Goal: Navigation & Orientation: Find specific page/section

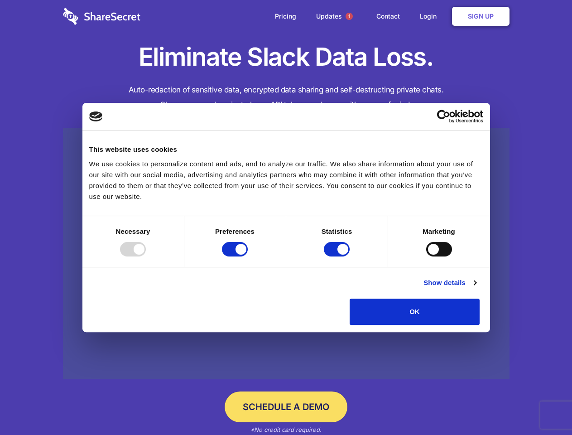
click at [146, 256] on div at bounding box center [133, 249] width 26 height 15
click at [248, 256] on input "Preferences" at bounding box center [235, 249] width 26 height 15
checkbox input "false"
click at [338, 256] on input "Statistics" at bounding box center [337, 249] width 26 height 15
checkbox input "false"
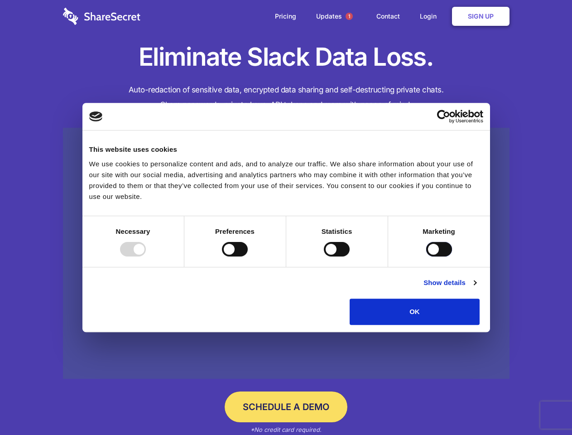
click at [426, 256] on input "Marketing" at bounding box center [439, 249] width 26 height 15
checkbox input "true"
click at [476, 288] on link "Show details" at bounding box center [450, 282] width 53 height 11
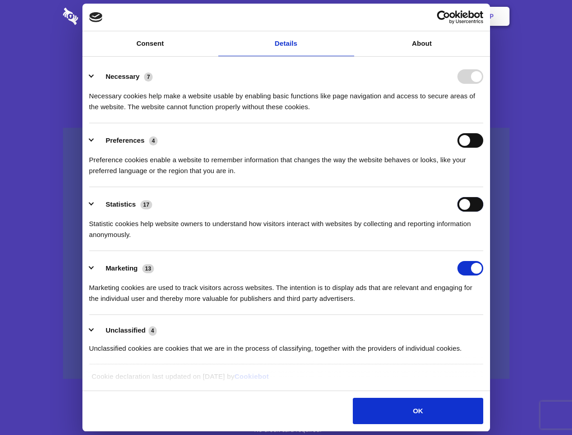
click at [484, 240] on div "Statistics 17 Statistic cookies help website owners to understand how visitors …" at bounding box center [286, 218] width 394 height 43
click at [349, 16] on span "1" at bounding box center [349, 16] width 7 height 7
